Goal: Task Accomplishment & Management: Manage account settings

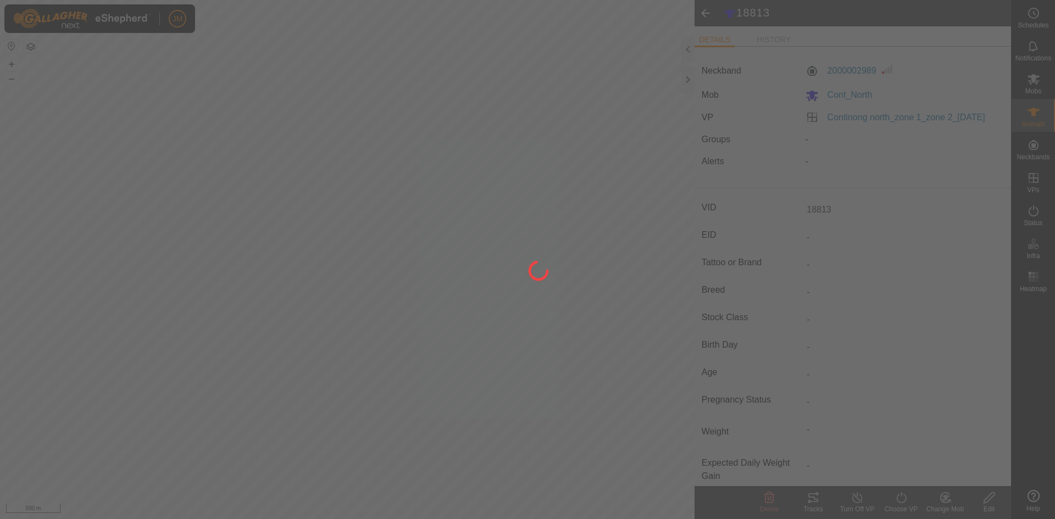
click at [689, 80] on div at bounding box center [527, 259] width 1055 height 519
click at [687, 81] on div at bounding box center [527, 259] width 1055 height 519
click at [590, 21] on div at bounding box center [527, 259] width 1055 height 519
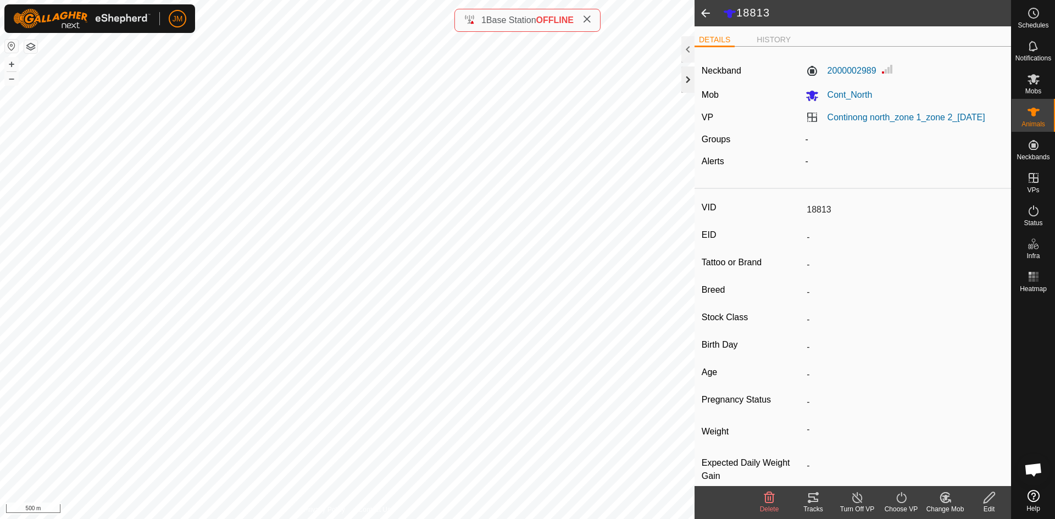
click at [685, 84] on div at bounding box center [687, 79] width 13 height 26
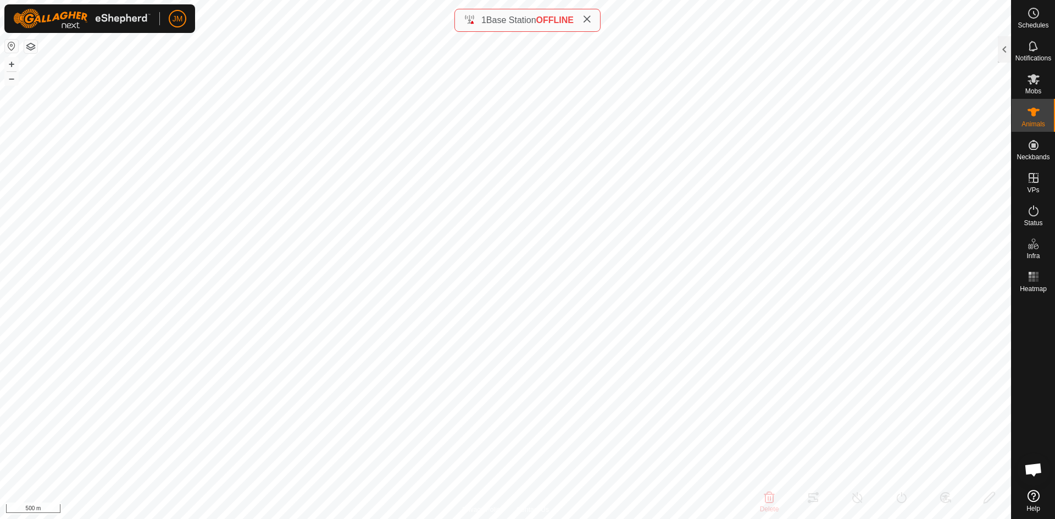
click at [591, 20] on icon at bounding box center [586, 19] width 9 height 9
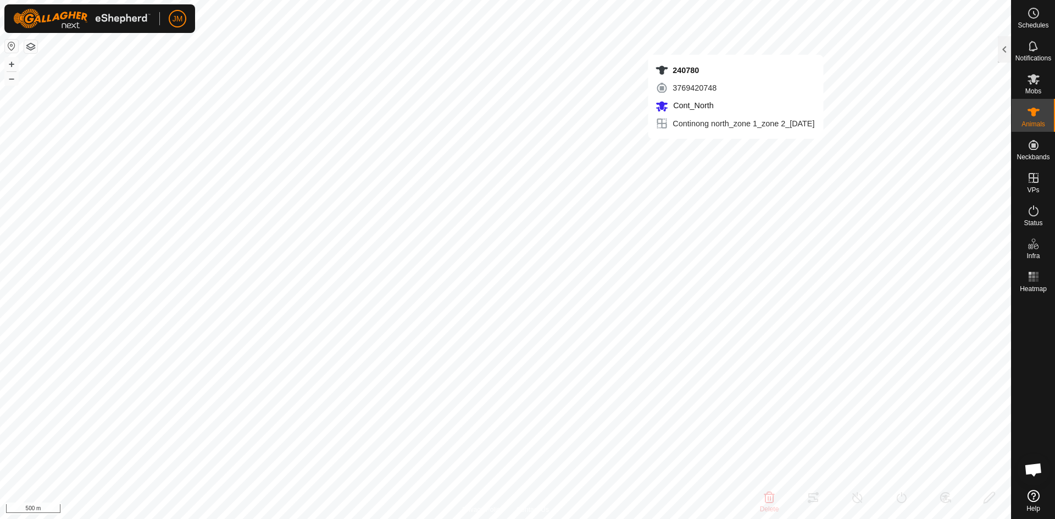
type input "240780"
type input "-"
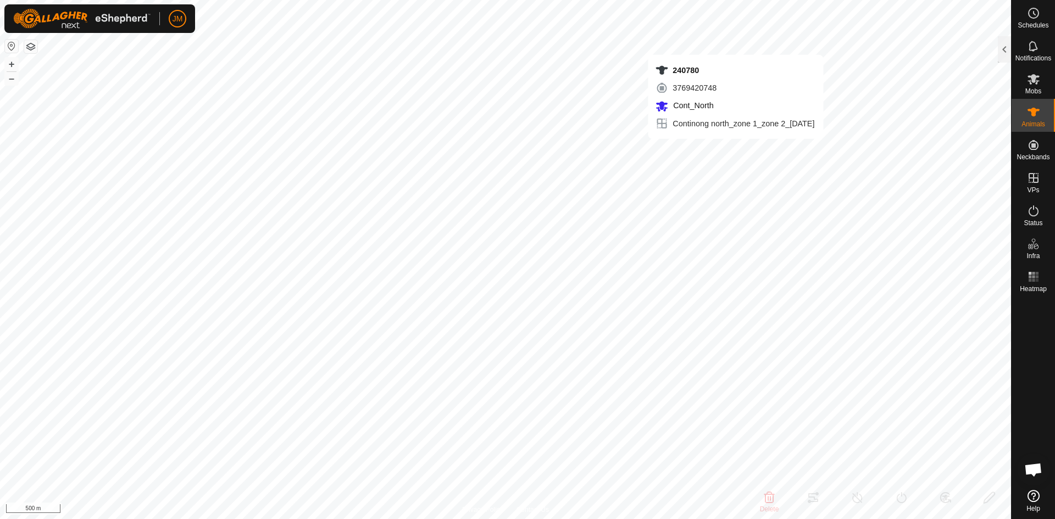
type input "-"
click at [1032, 215] on icon at bounding box center [1034, 211] width 10 height 11
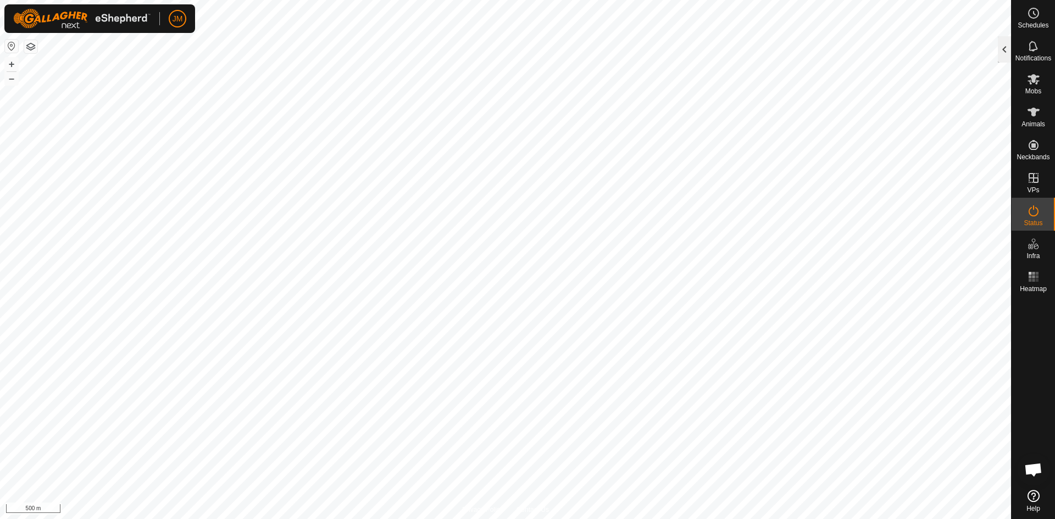
click at [1006, 43] on div at bounding box center [1004, 49] width 13 height 26
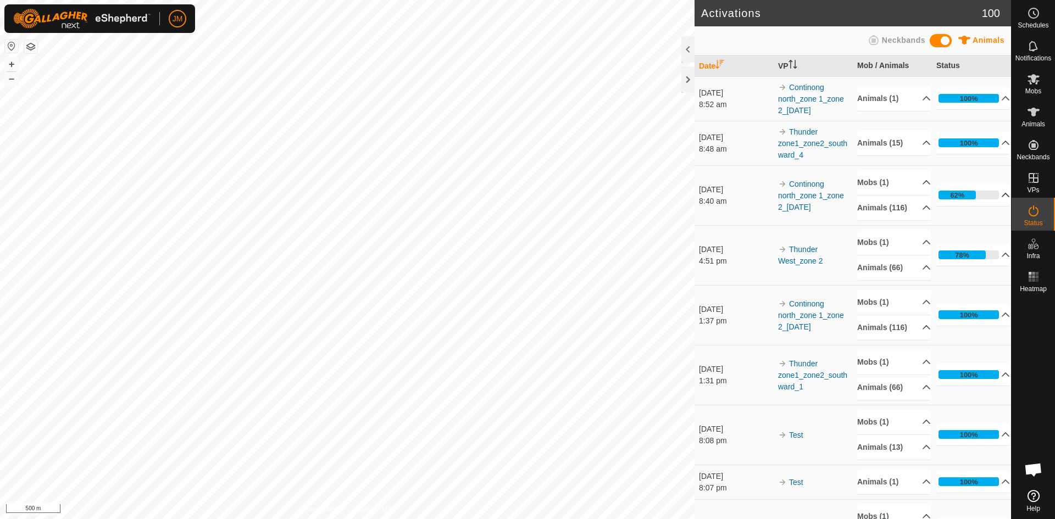
click at [992, 201] on p-accordion-header "62%" at bounding box center [973, 195] width 74 height 22
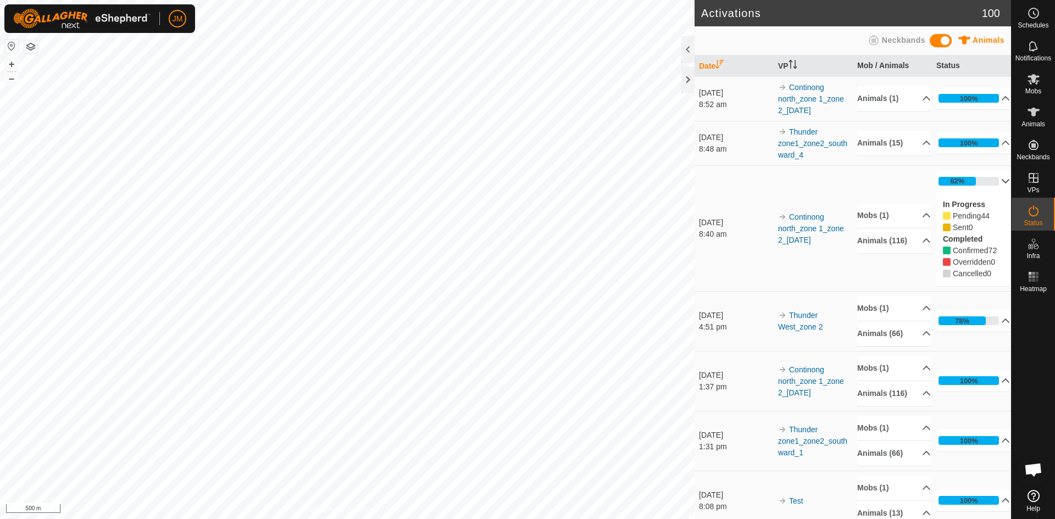
click at [983, 179] on p-accordion-header "62%" at bounding box center [973, 181] width 74 height 22
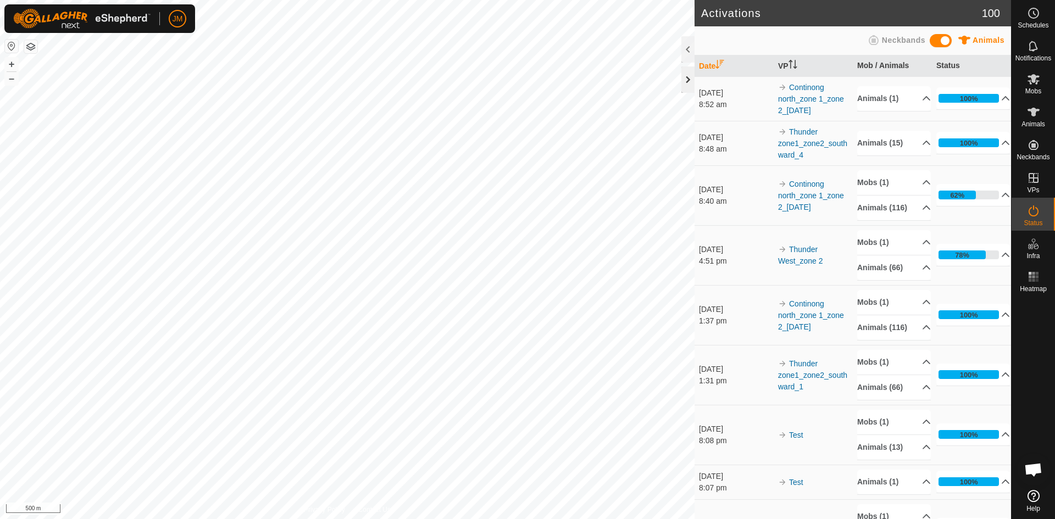
click at [686, 85] on div at bounding box center [687, 79] width 13 height 26
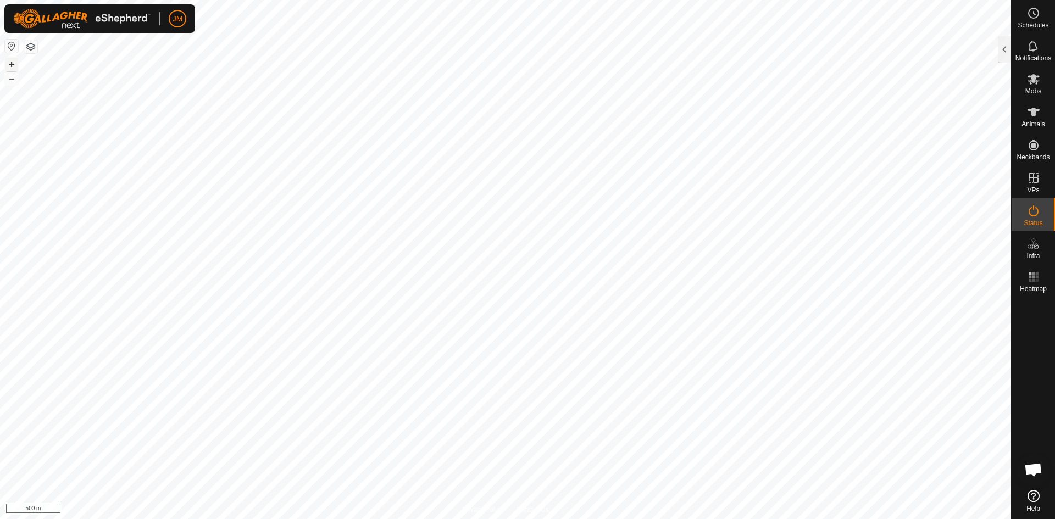
click at [12, 64] on button "+" at bounding box center [11, 64] width 13 height 13
click at [12, 77] on button "–" at bounding box center [11, 78] width 13 height 13
type input "240419"
type input "-"
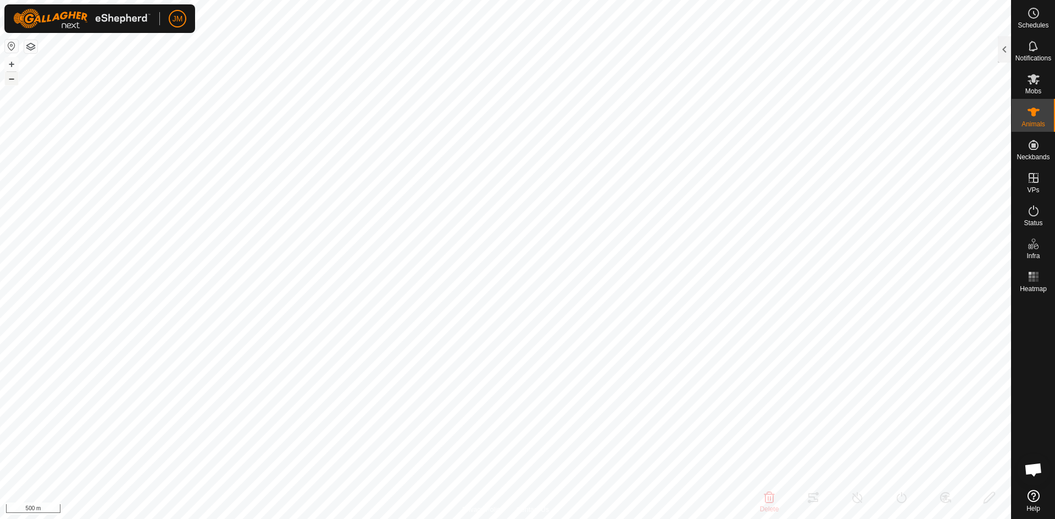
type input "-"
type input "21574"
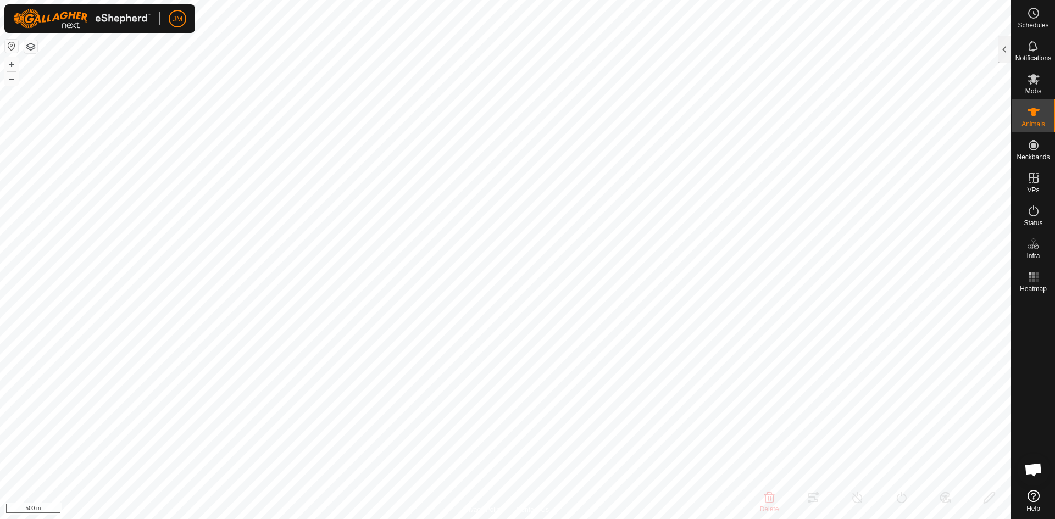
type input "-"
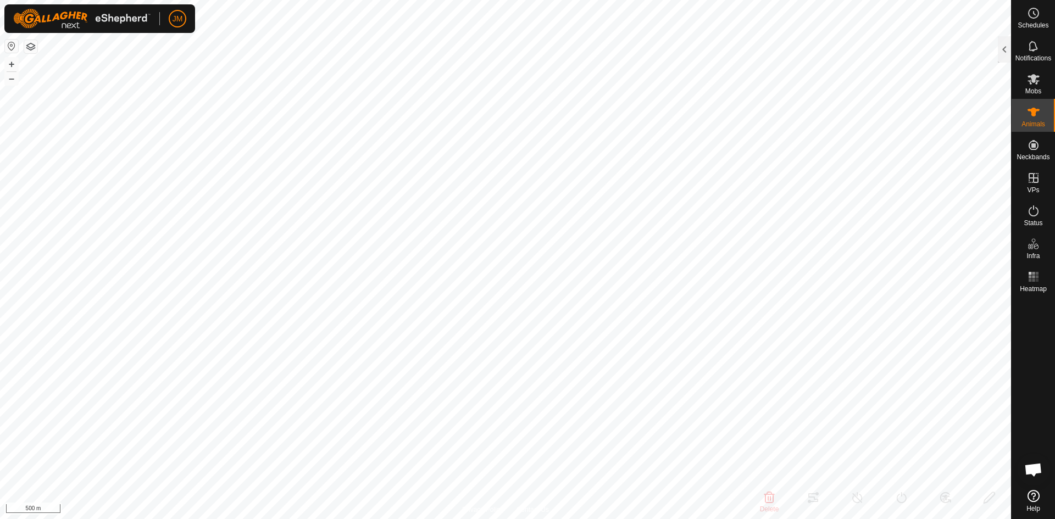
type input "-"
click at [1005, 49] on div at bounding box center [1004, 49] width 13 height 26
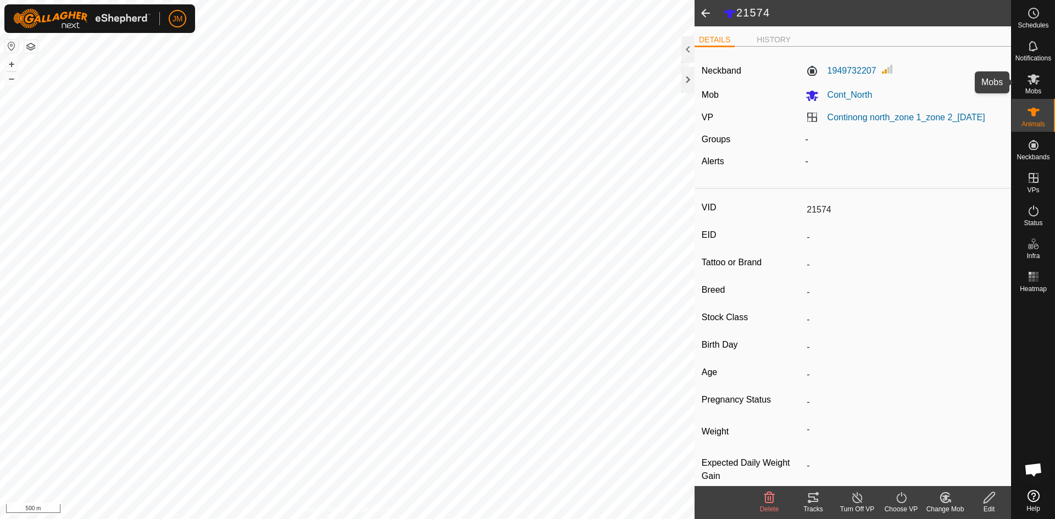
click at [1022, 79] on div "Mobs" at bounding box center [1033, 82] width 43 height 33
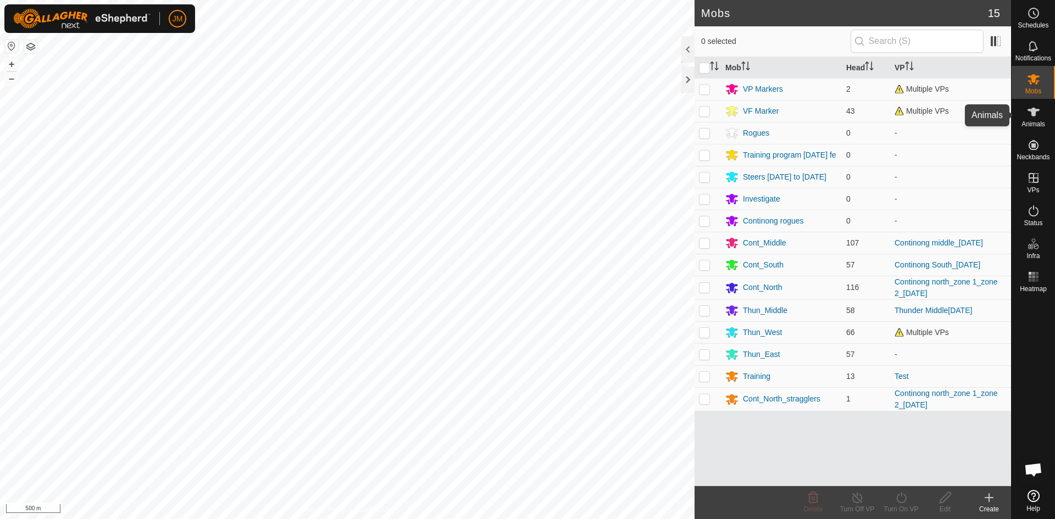
click at [1029, 108] on icon at bounding box center [1033, 112] width 13 height 13
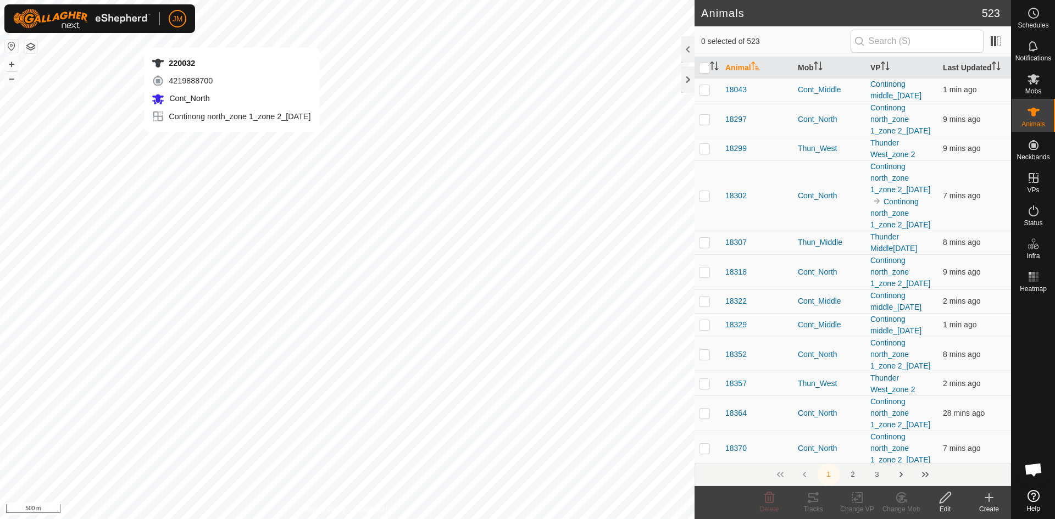
checkbox input "true"
click at [715, 68] on icon "Activate to sort" at bounding box center [714, 66] width 9 height 9
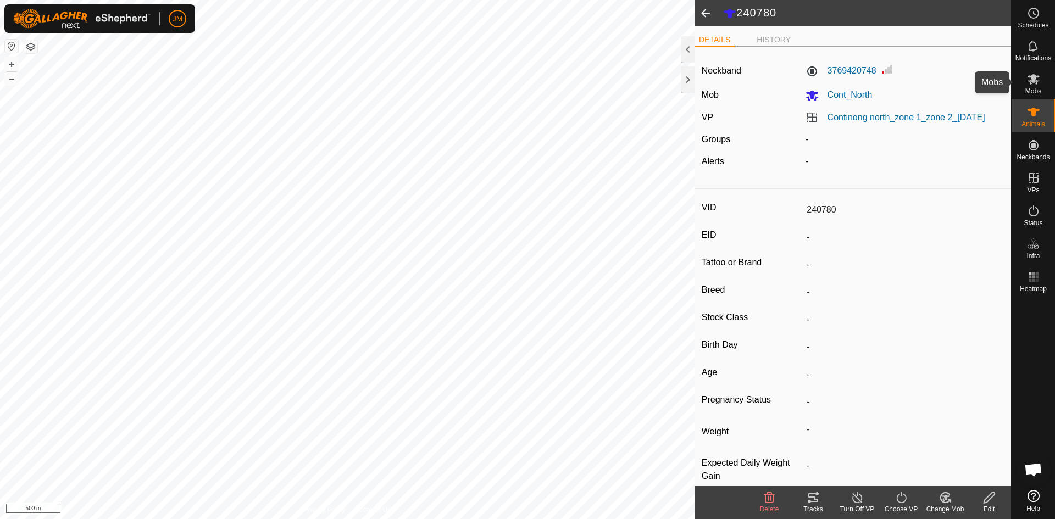
click at [1034, 85] on icon at bounding box center [1033, 79] width 13 height 13
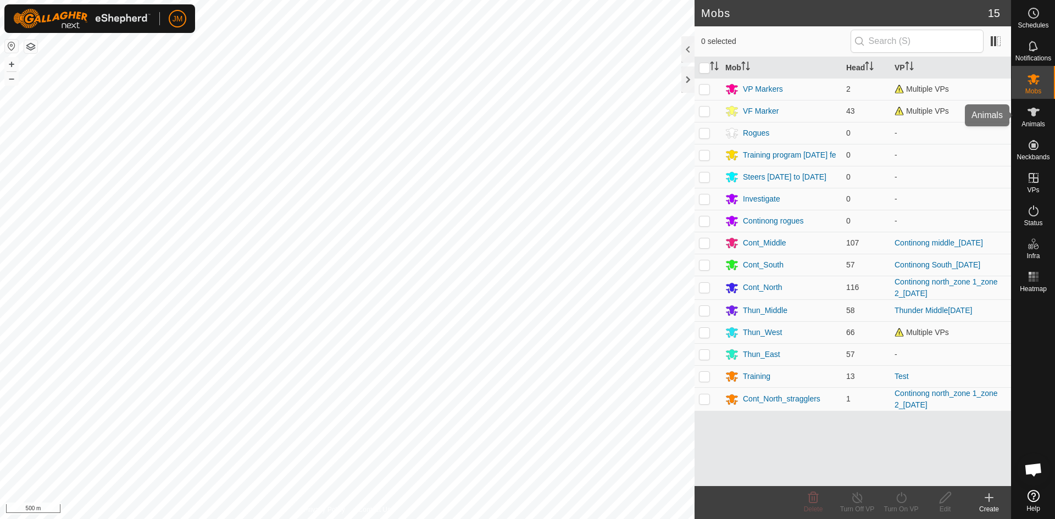
click at [1034, 124] on span "Animals" at bounding box center [1034, 124] width 24 height 7
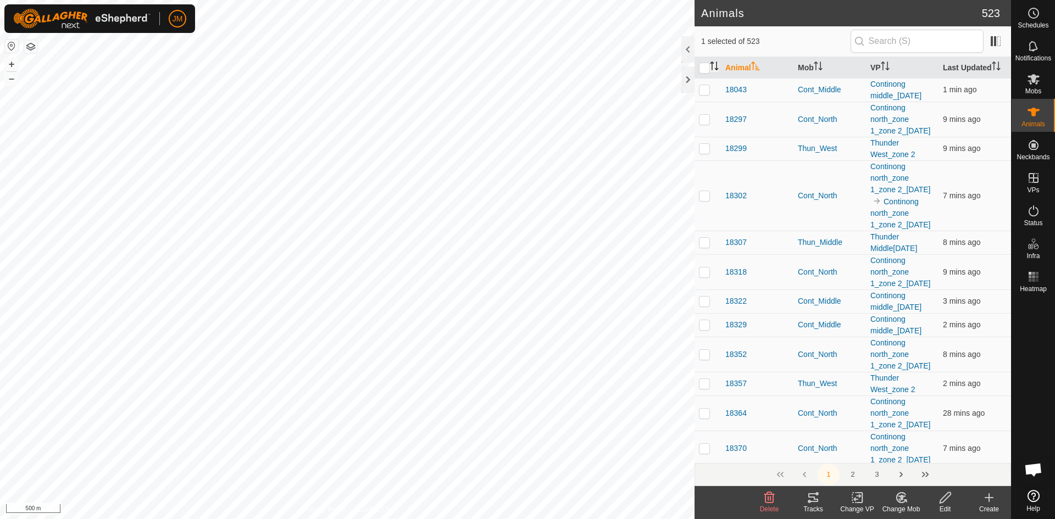
click at [717, 69] on icon "Activate to sort" at bounding box center [716, 66] width 1 height 9
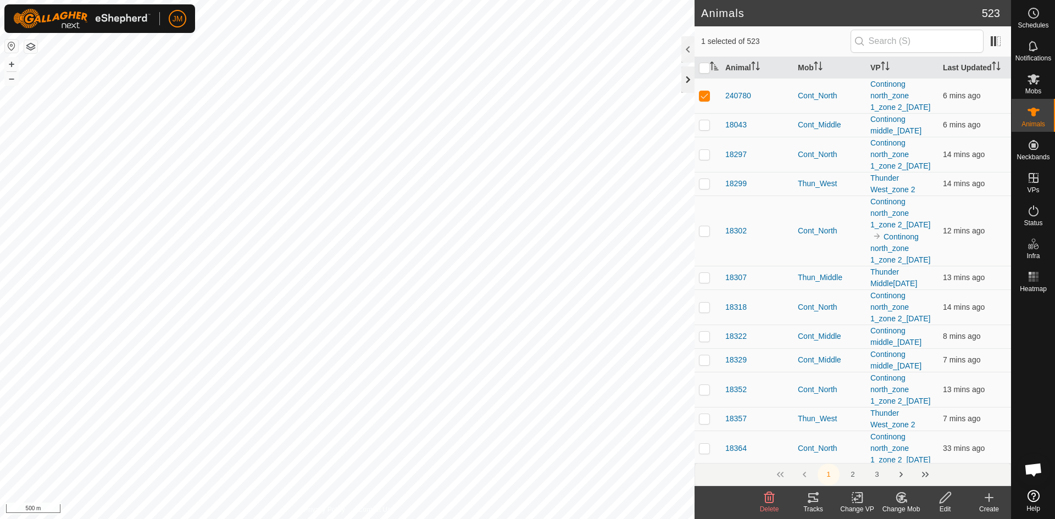
click at [687, 83] on div at bounding box center [687, 79] width 13 height 26
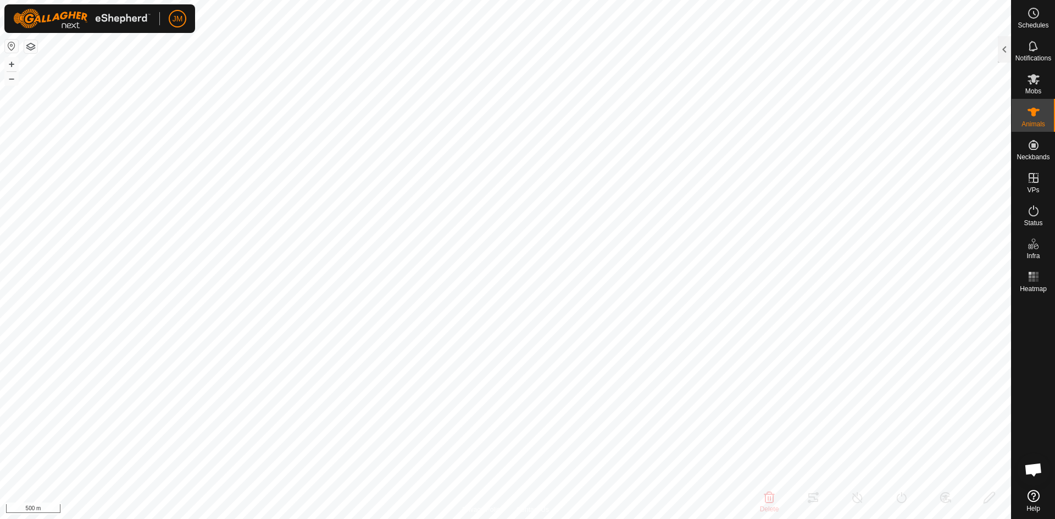
type input "19336"
type input "-"
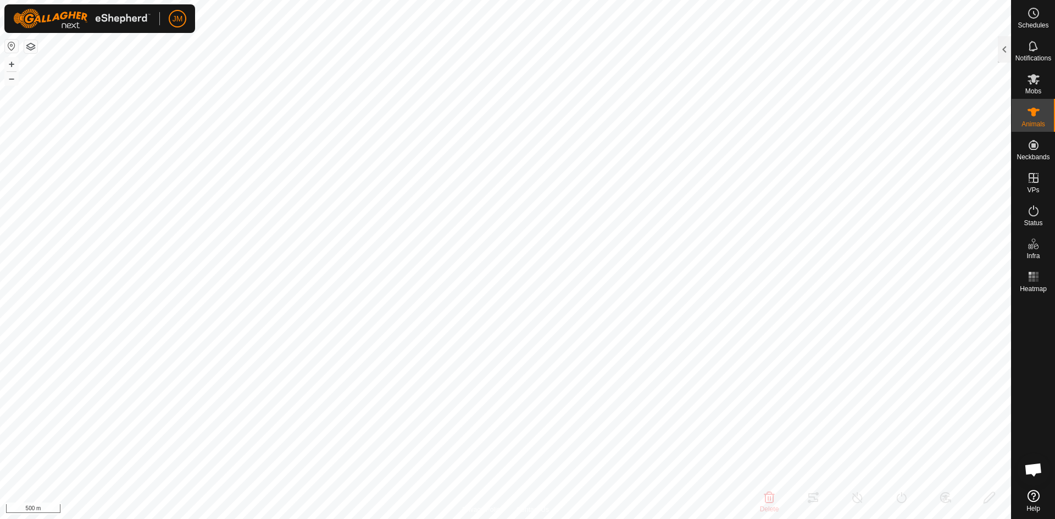
type input "-"
type input "18813"
type input "-"
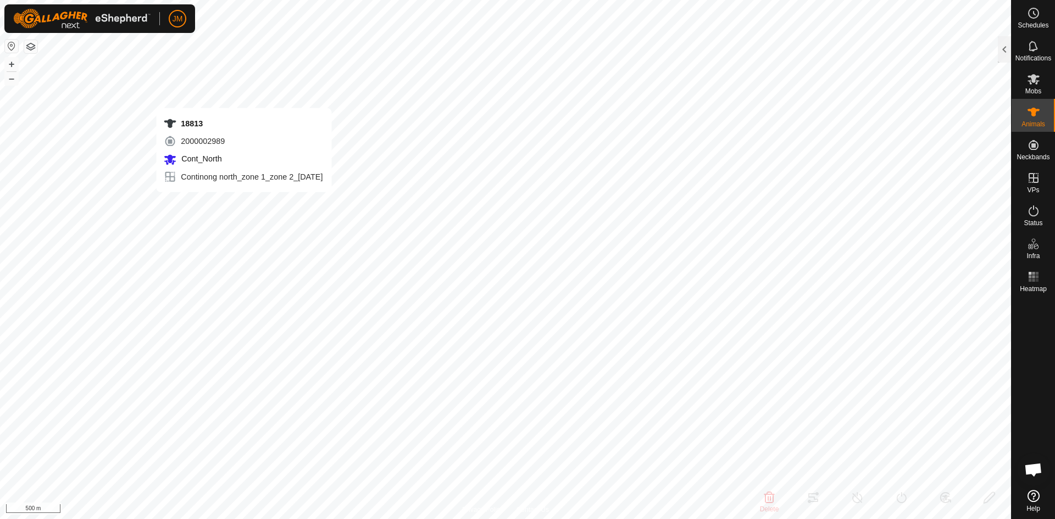
type input "-"
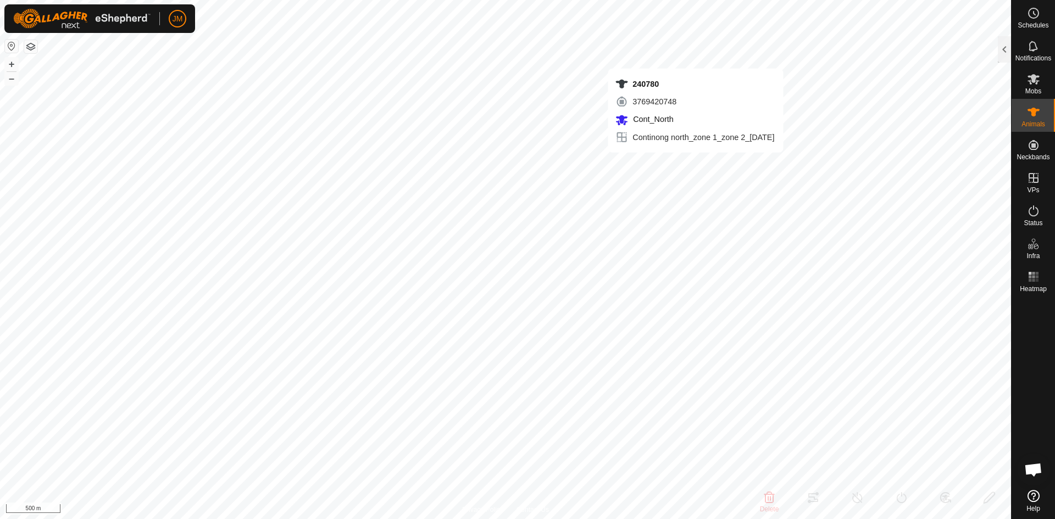
type input "240780"
type input "-"
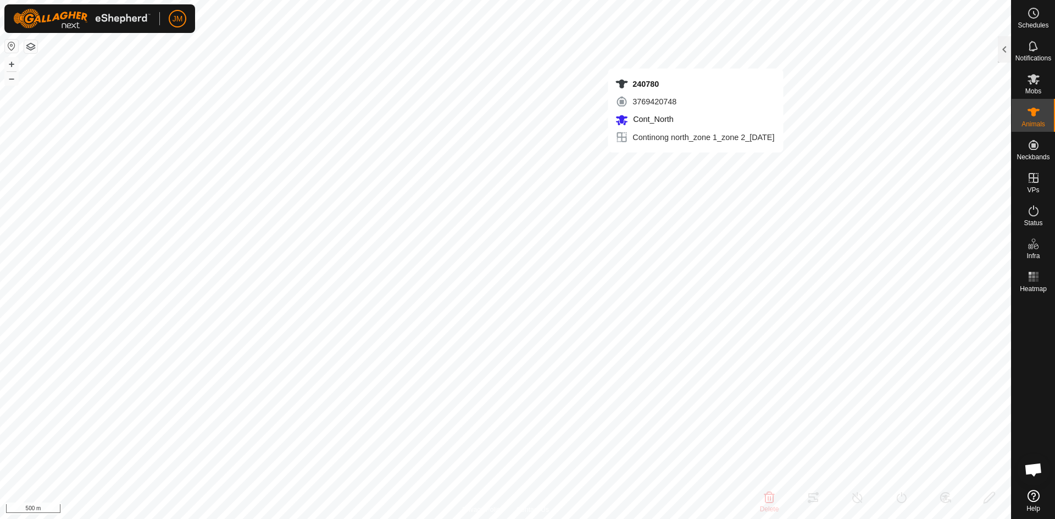
type input "-"
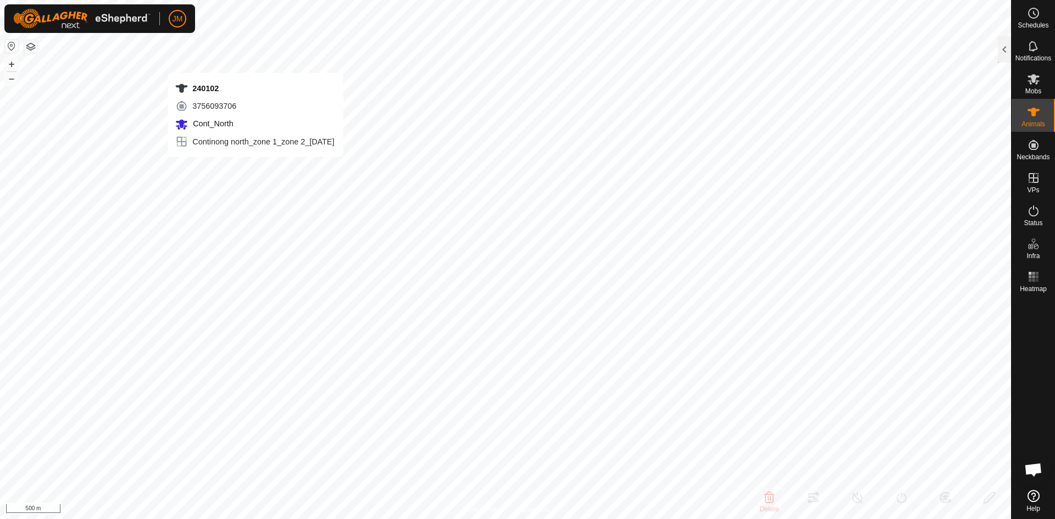
type input "240102"
type input "-"
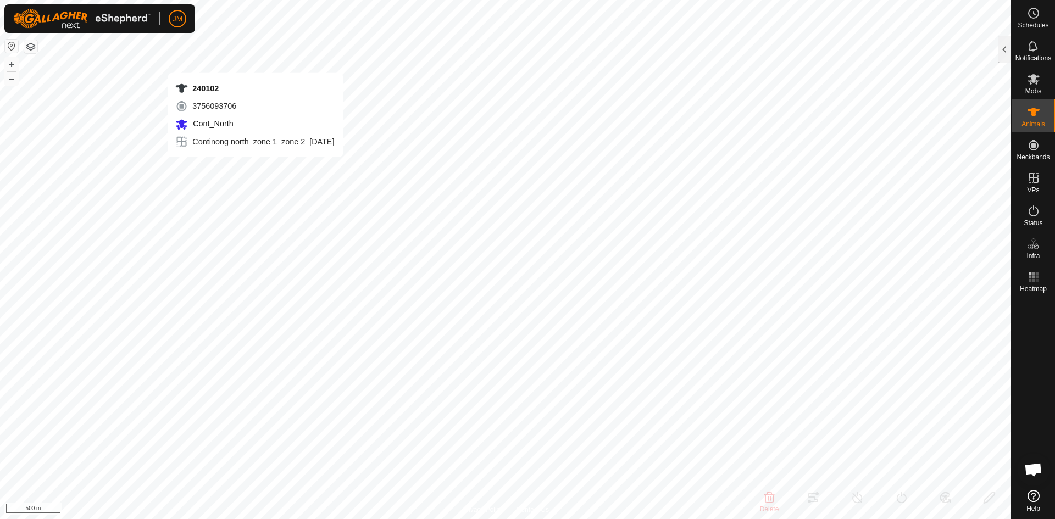
type input "-"
type input "18813"
type input "-"
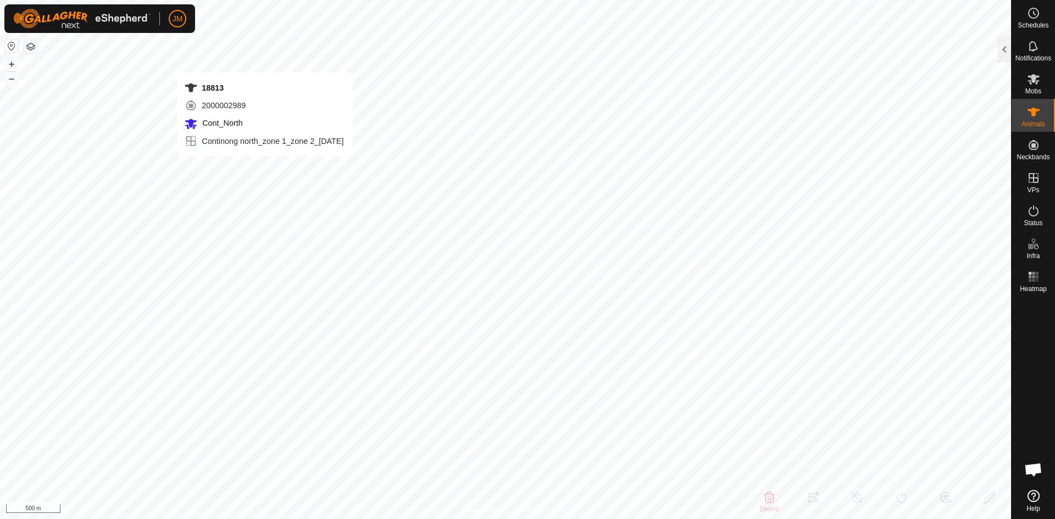
type input "-"
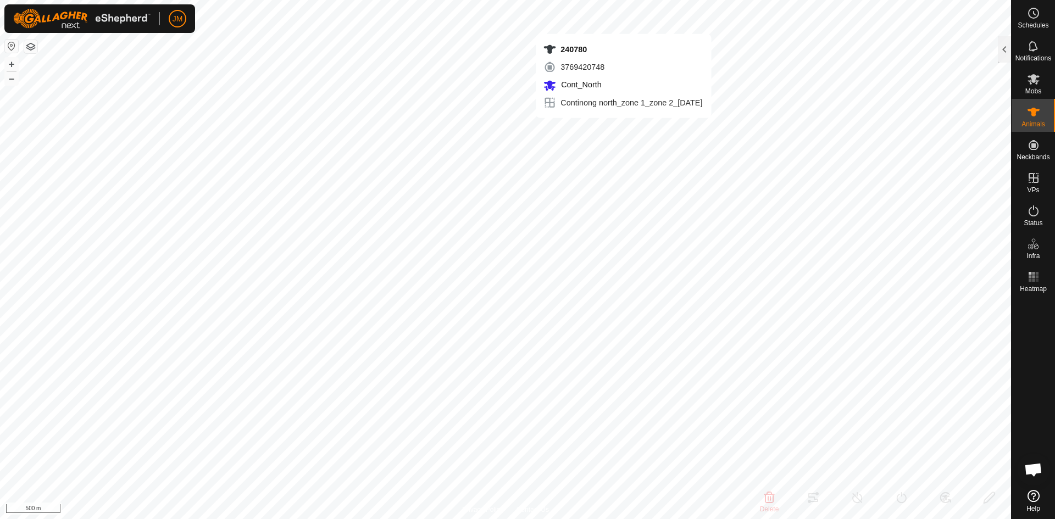
type input "240780"
type input "-"
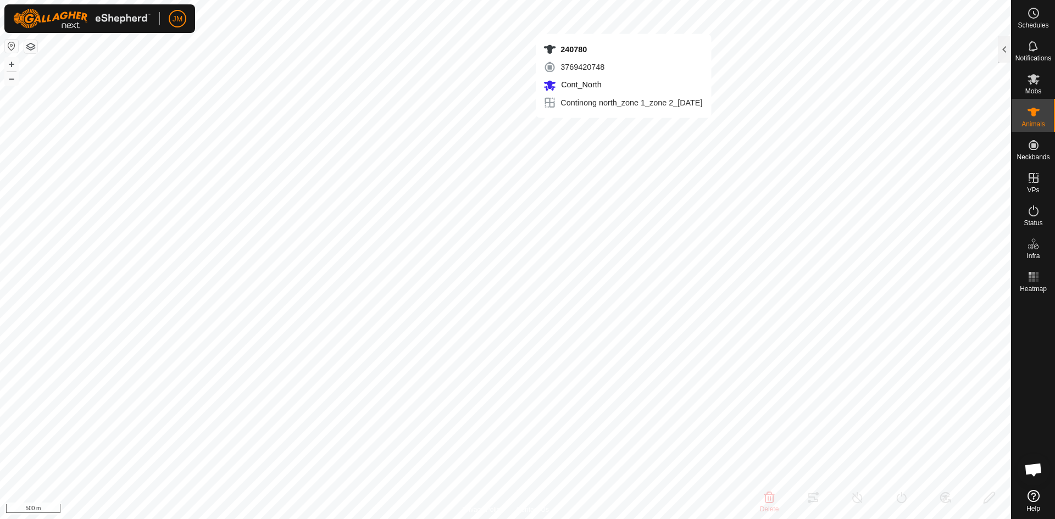
type input "-"
click at [1008, 57] on div at bounding box center [1004, 49] width 13 height 26
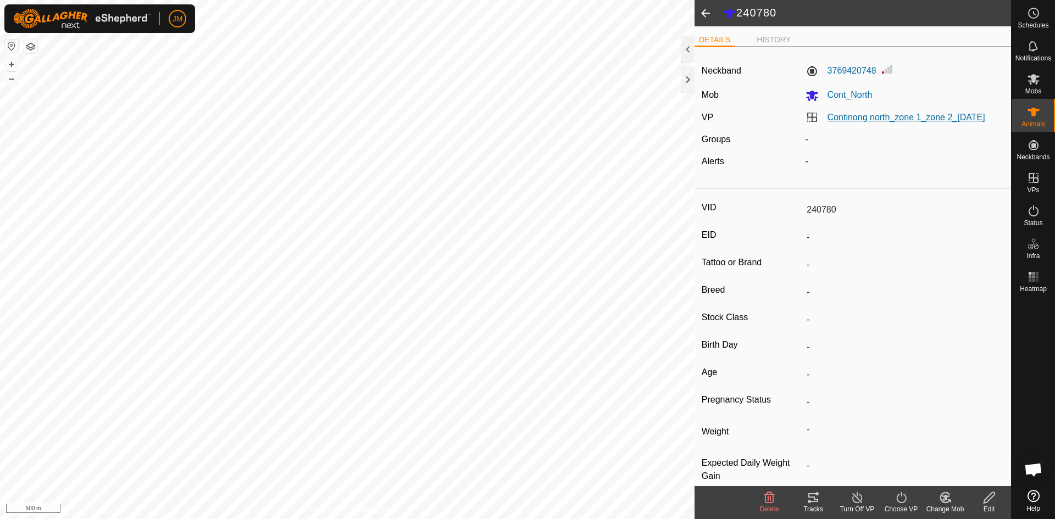
click at [844, 122] on link "Continong north_zone 1_zone 2_[DATE]" at bounding box center [907, 117] width 158 height 9
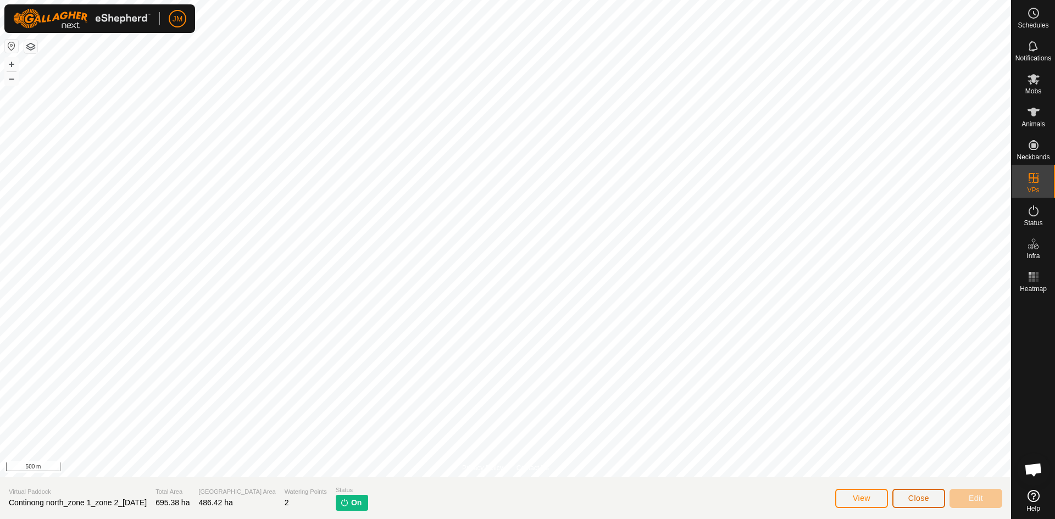
click at [924, 500] on span "Close" at bounding box center [918, 498] width 21 height 9
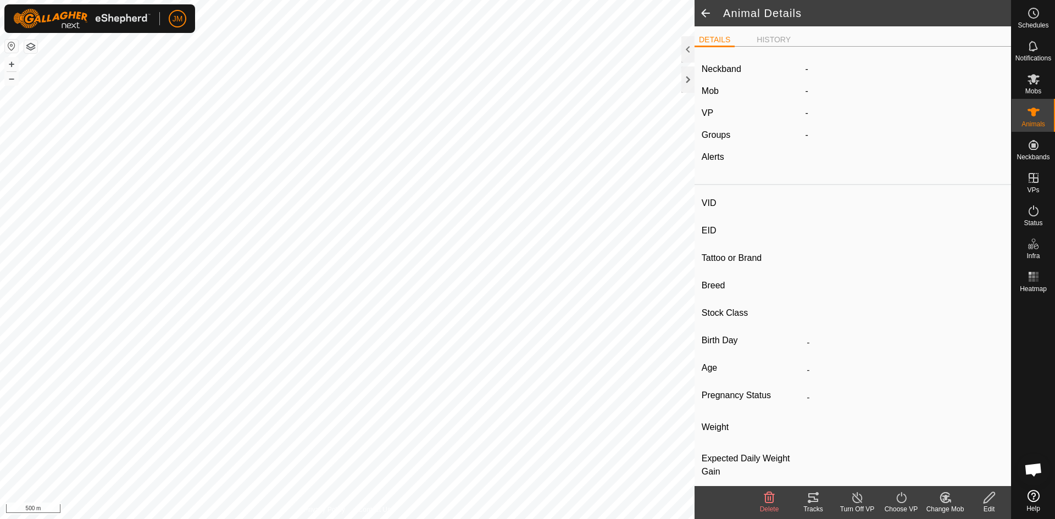
type input "240780"
type input "-"
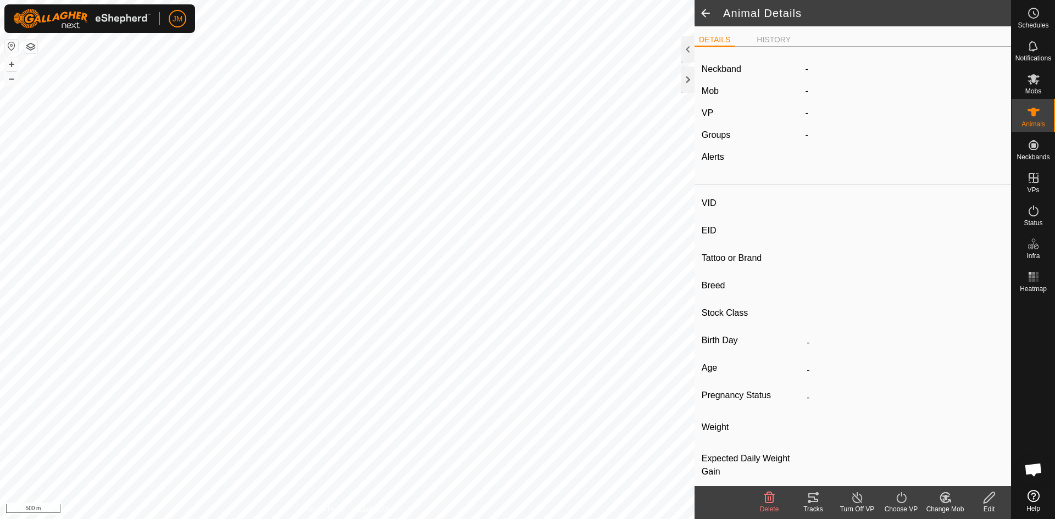
type input "-"
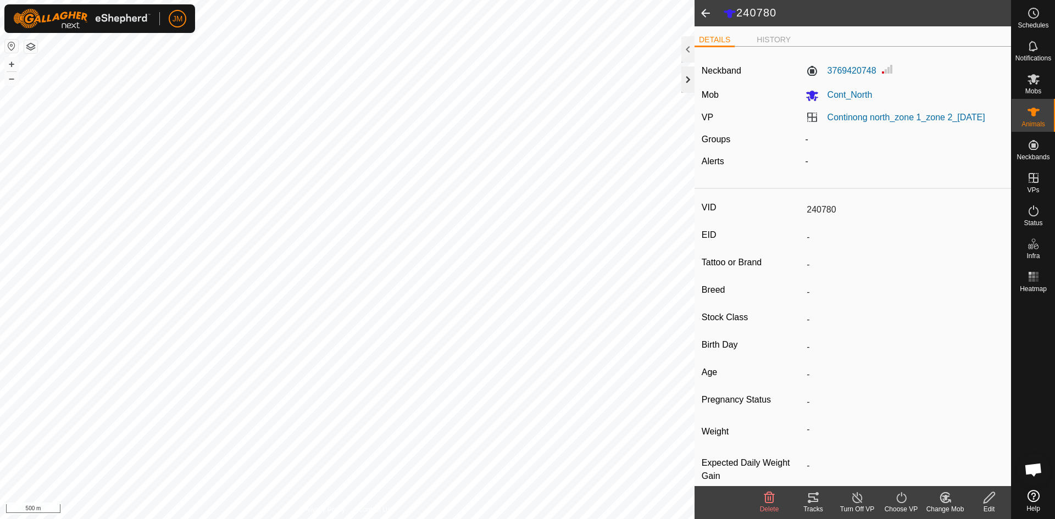
click at [686, 82] on div at bounding box center [687, 79] width 13 height 26
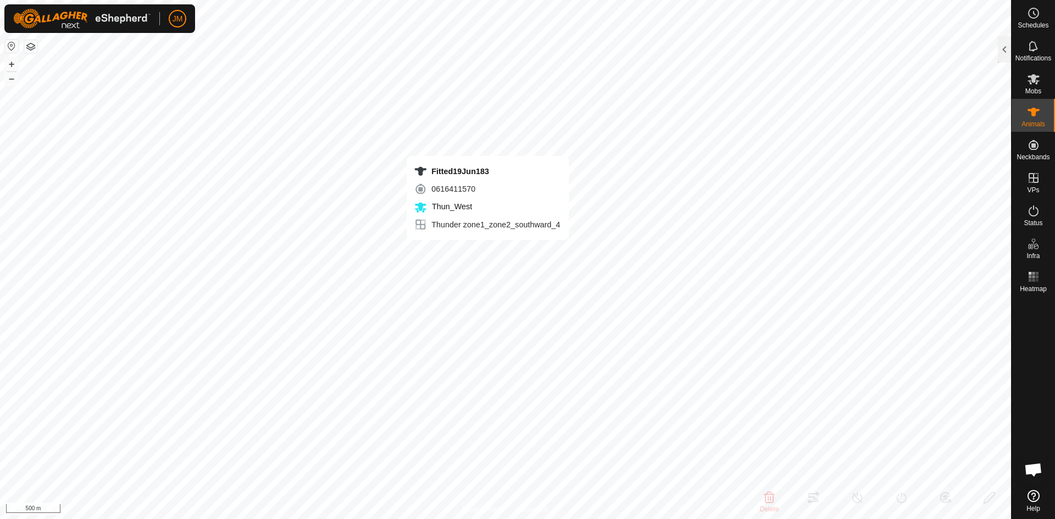
type input "Fitted19Jun183"
type input "-"
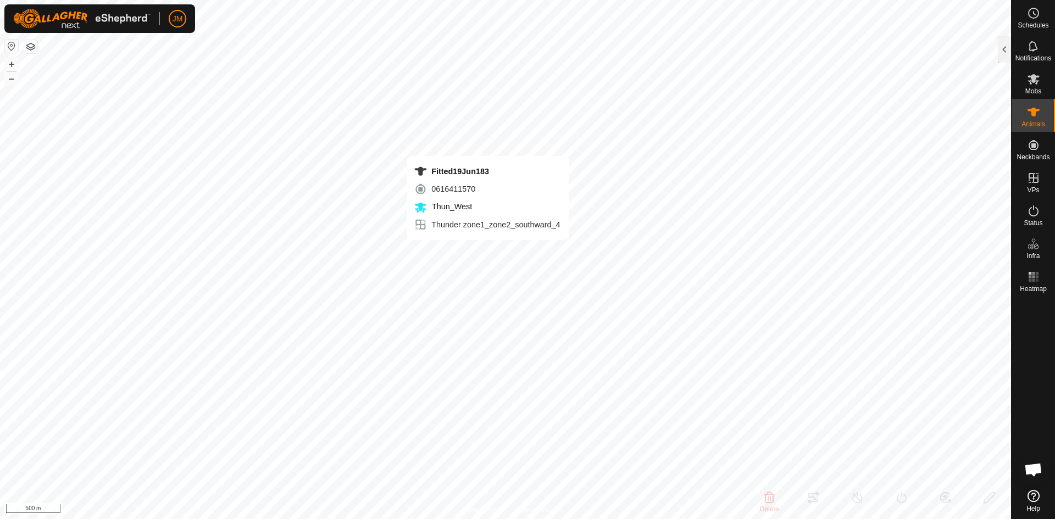
type input "-"
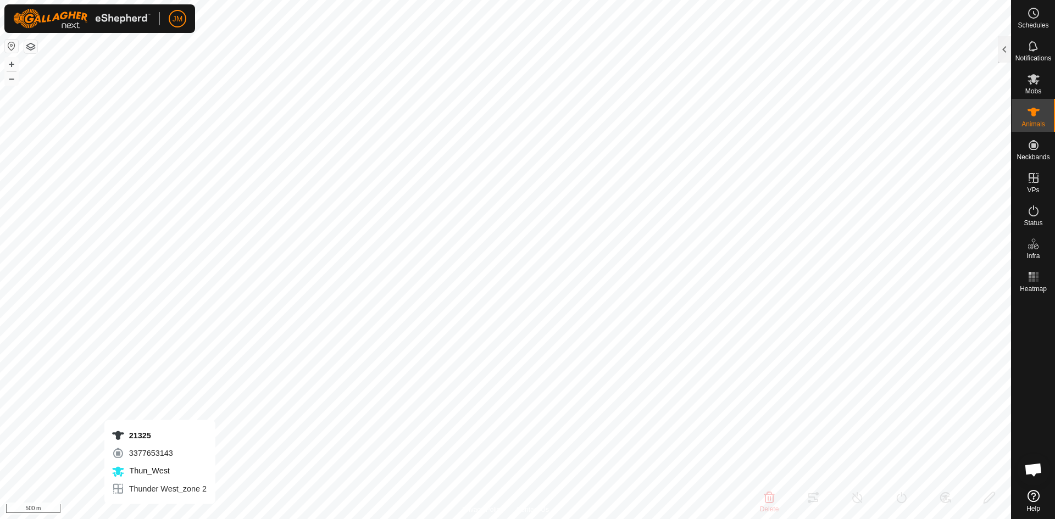
type input "21325"
type input "-"
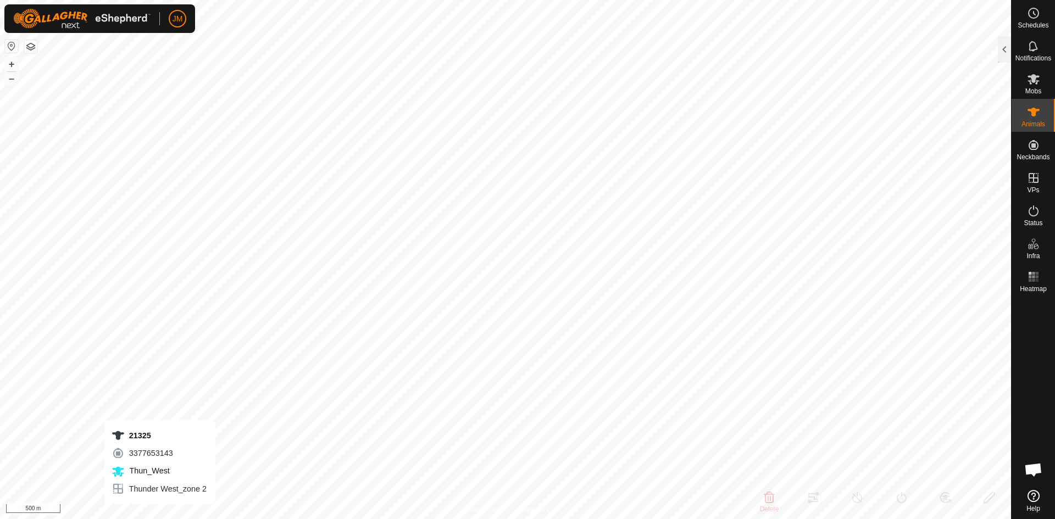
type input "-"
type input "21325"
